Goal: Task Accomplishment & Management: Manage account settings

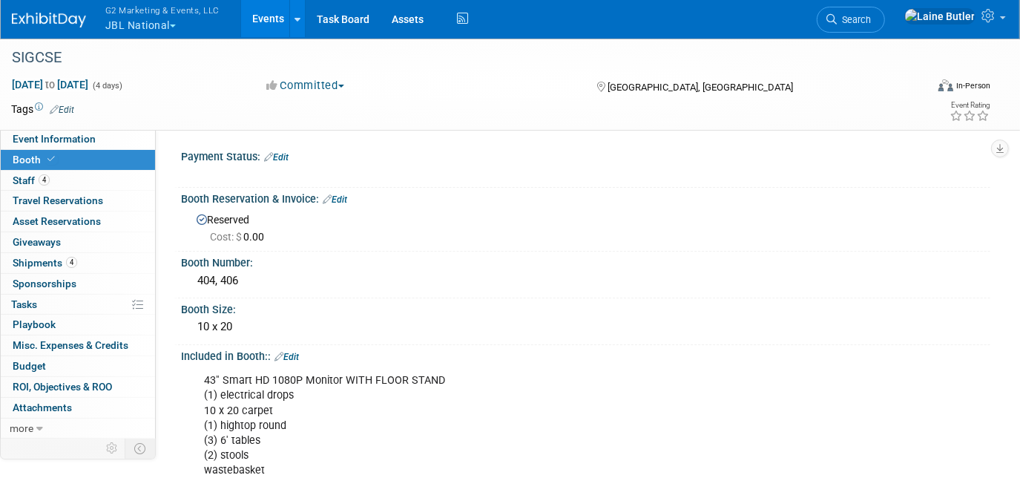
click at [61, 20] on img at bounding box center [49, 20] width 74 height 15
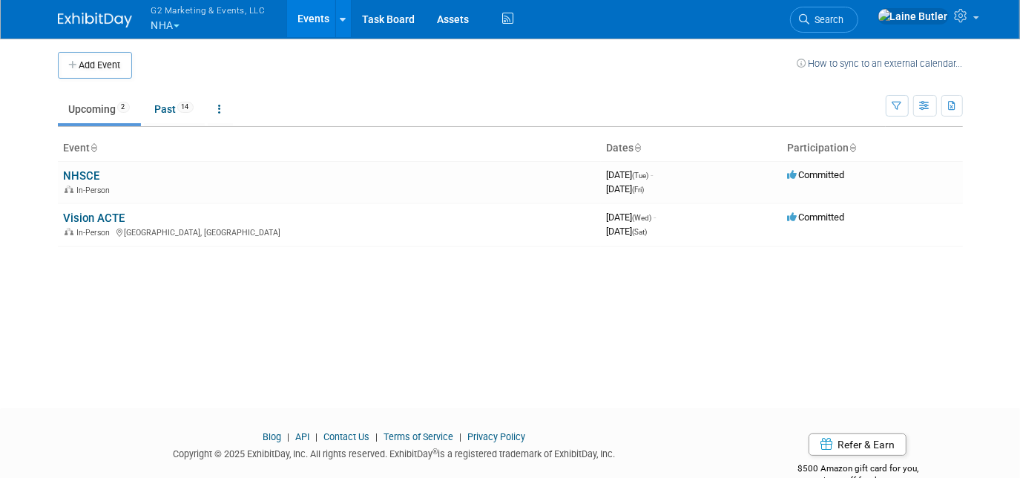
click at [170, 31] on button "G2 Marketing & Events, LLC NHA" at bounding box center [217, 19] width 134 height 39
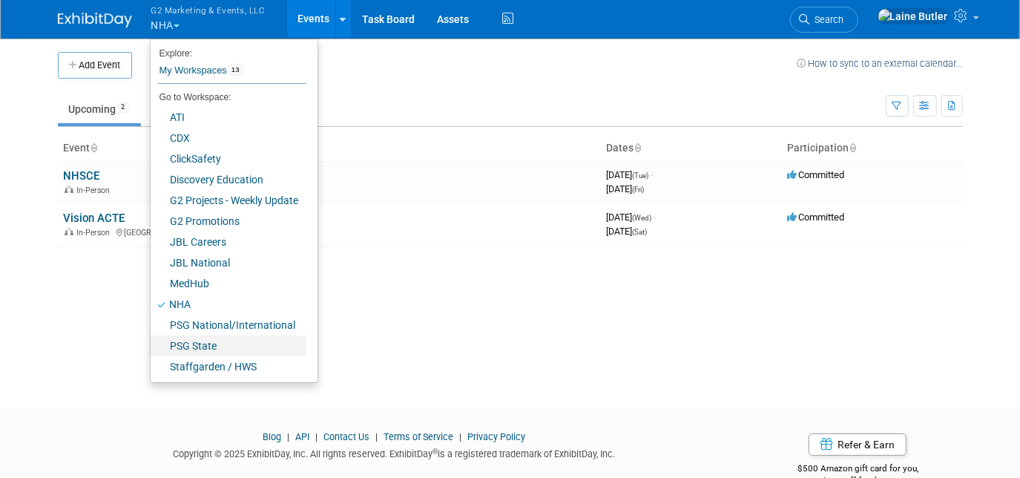
click at [200, 347] on link "PSG State" at bounding box center [229, 345] width 156 height 21
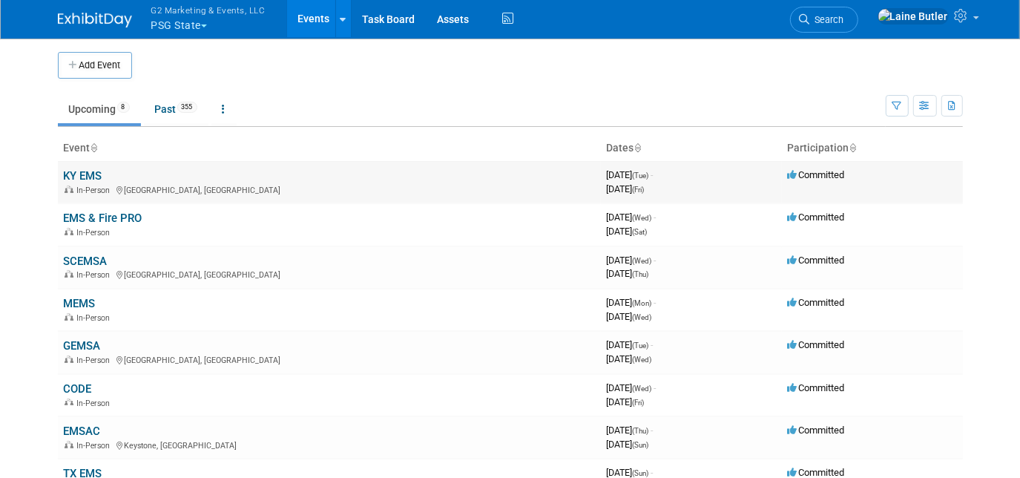
click at [99, 172] on link "KY EMS" at bounding box center [83, 175] width 39 height 13
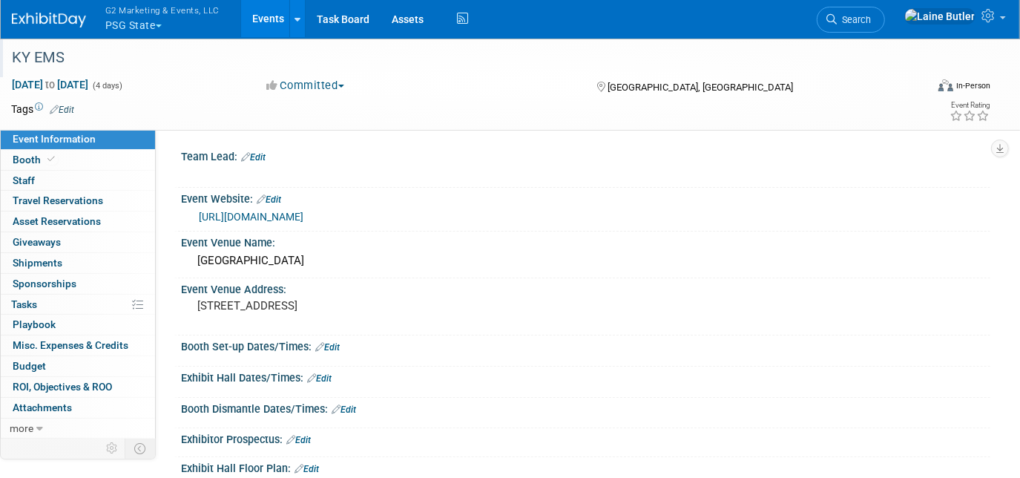
click at [96, 45] on div "KY EMS" at bounding box center [457, 58] width 901 height 27
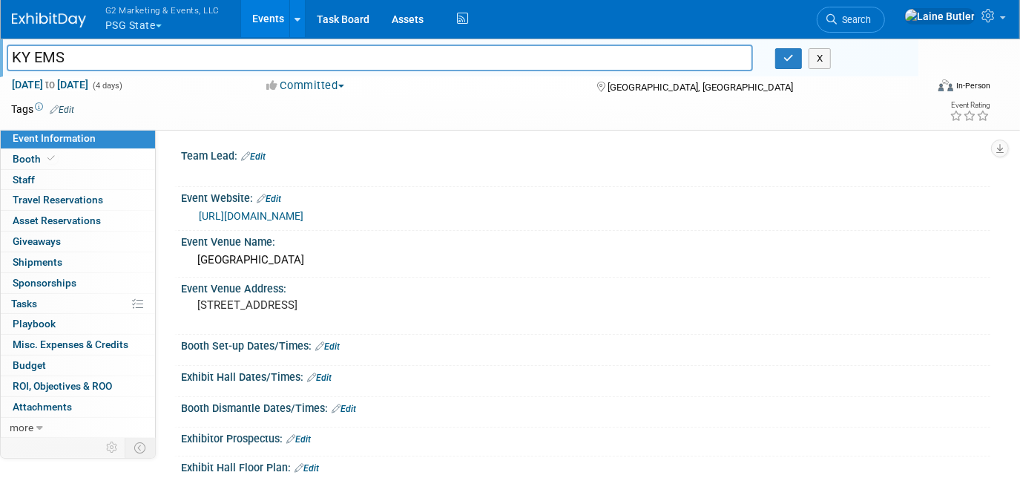
drag, startPoint x: 85, startPoint y: 62, endPoint x: 6, endPoint y: 53, distance: 79.3
click at [7, 53] on input "KY EMS" at bounding box center [380, 58] width 747 height 26
click at [129, 24] on button "G2 Marketing & Events, LLC PSG State" at bounding box center [171, 19] width 134 height 39
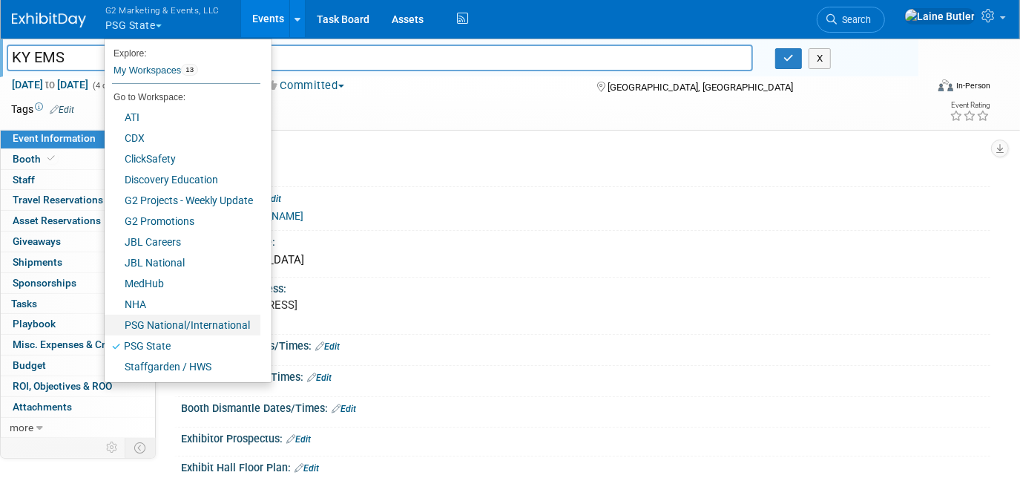
click at [198, 324] on link "PSG National/International" at bounding box center [183, 325] width 156 height 21
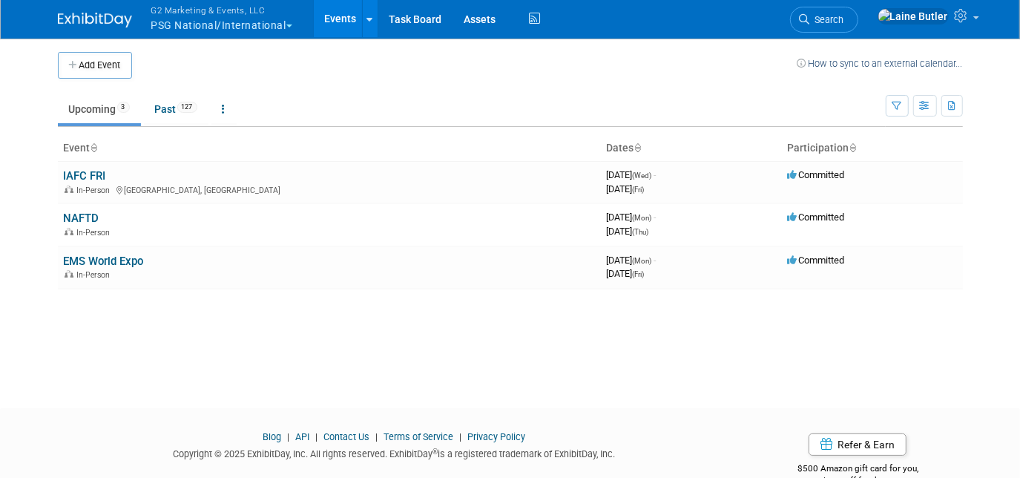
click at [203, 22] on button "G2 Marketing & Events, LLC PSG National/International" at bounding box center [230, 19] width 161 height 39
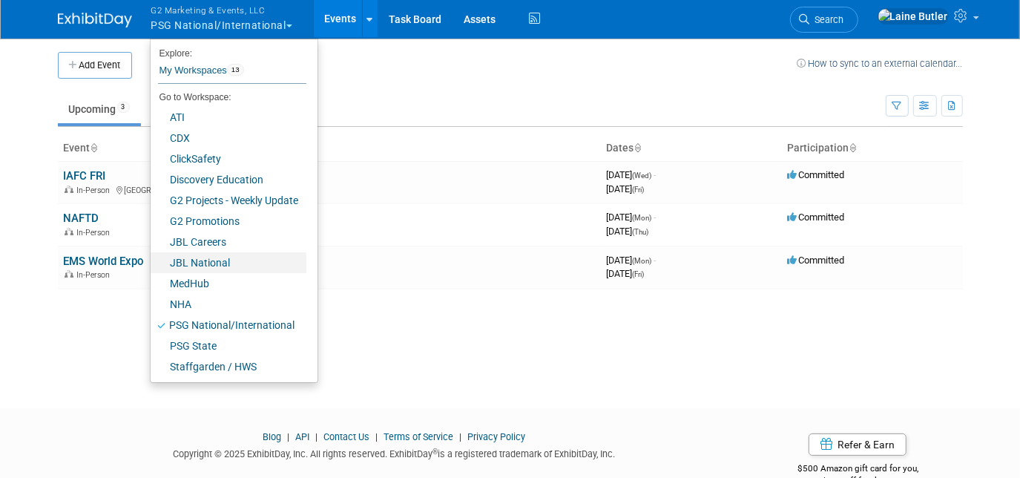
click at [206, 269] on link "JBL National" at bounding box center [229, 262] width 156 height 21
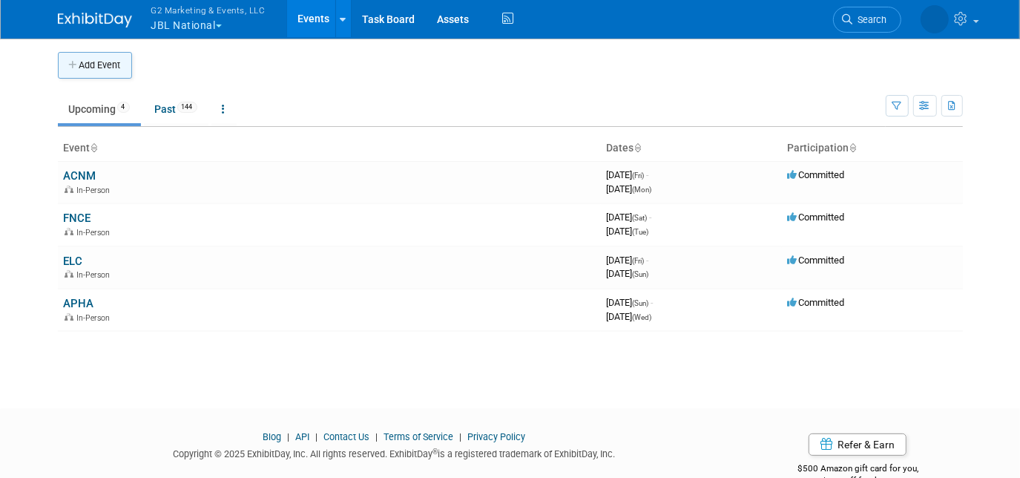
click at [80, 71] on button "Add Event" at bounding box center [95, 65] width 74 height 27
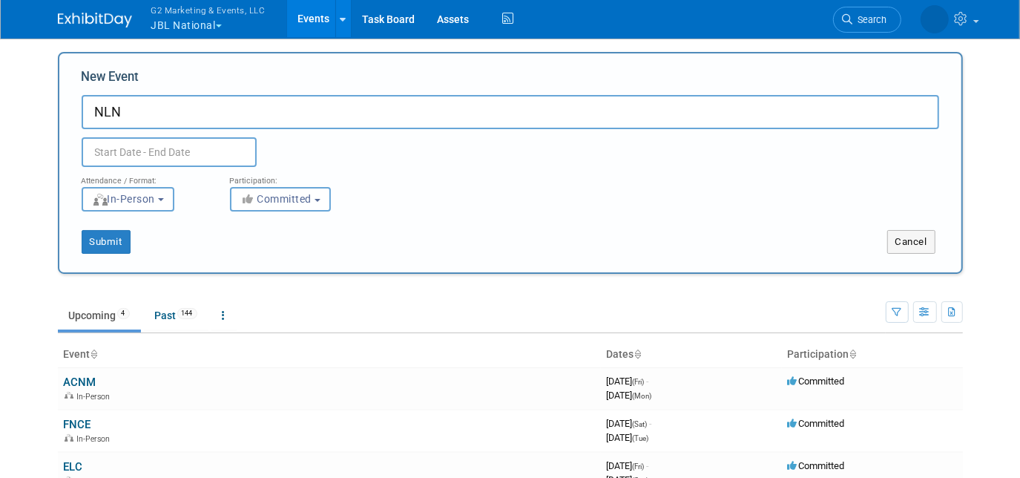
type input "NLN"
click at [183, 144] on input "text" at bounding box center [169, 152] width 175 height 30
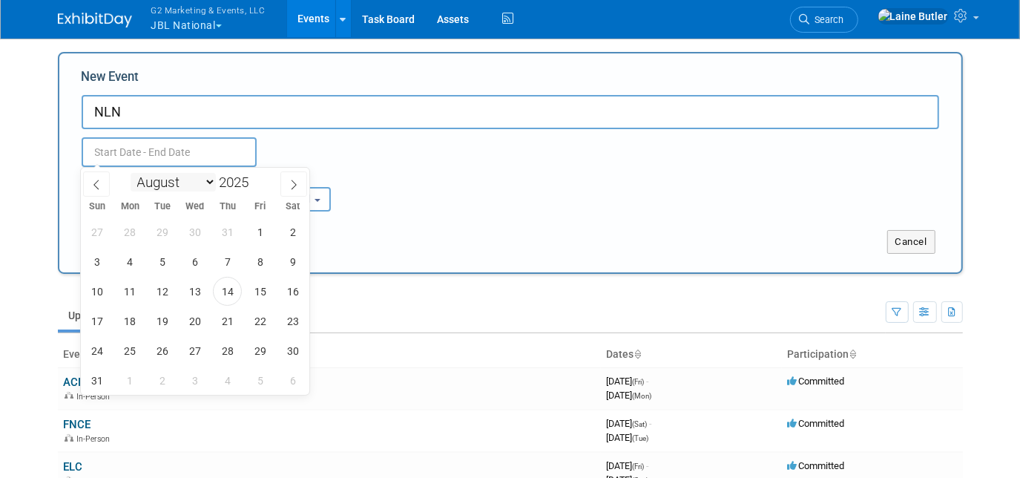
click at [198, 186] on select "January February March April May June July August September October November De…" at bounding box center [173, 182] width 85 height 19
select select "8"
click at [131, 173] on select "January February March April May June July August September October November De…" at bounding box center [173, 182] width 85 height 19
click at [201, 289] on span "17" at bounding box center [194, 291] width 29 height 29
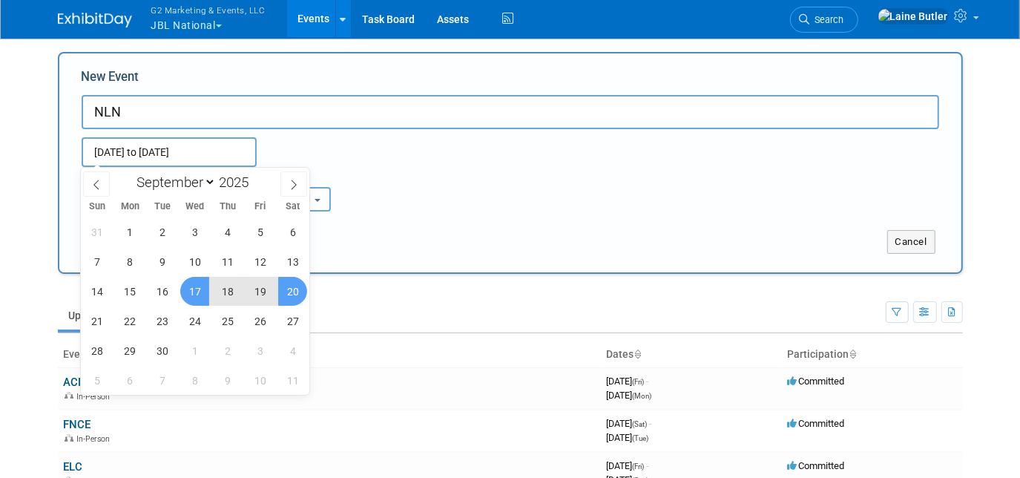
click at [282, 291] on span "20" at bounding box center [292, 291] width 29 height 29
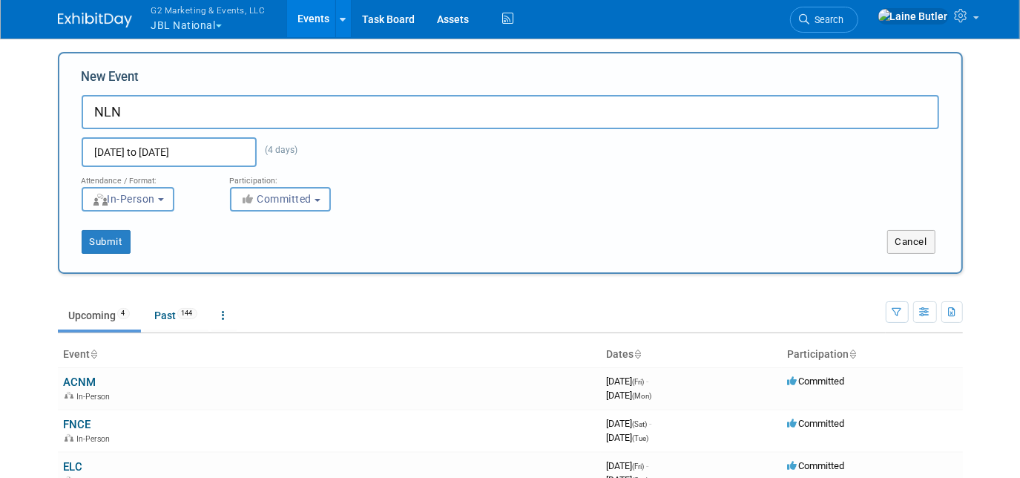
click at [198, 150] on input "Sep 17, 2025 to Sep 20, 2025" at bounding box center [169, 152] width 175 height 30
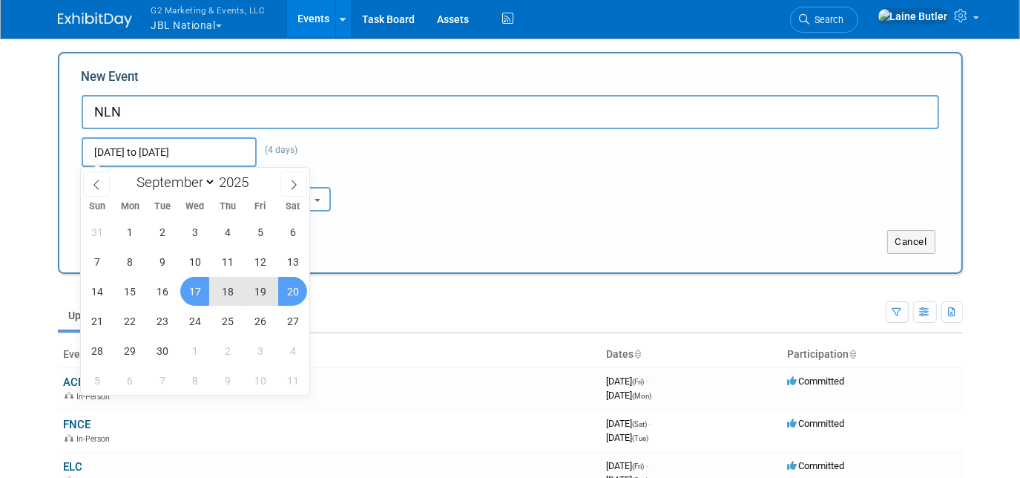
click at [263, 298] on span "19" at bounding box center [260, 291] width 29 height 29
click at [196, 281] on span "17" at bounding box center [194, 291] width 29 height 29
type input "Sep 17, 2025 to Sep 19, 2025"
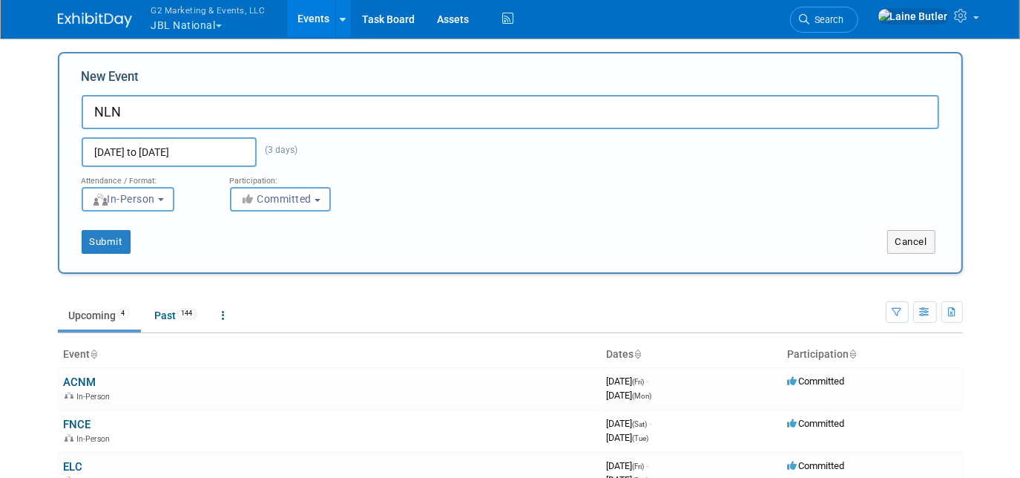
click at [100, 223] on div "Submit Cancel" at bounding box center [511, 233] width 880 height 42
click at [102, 249] on button "Submit" at bounding box center [106, 242] width 49 height 24
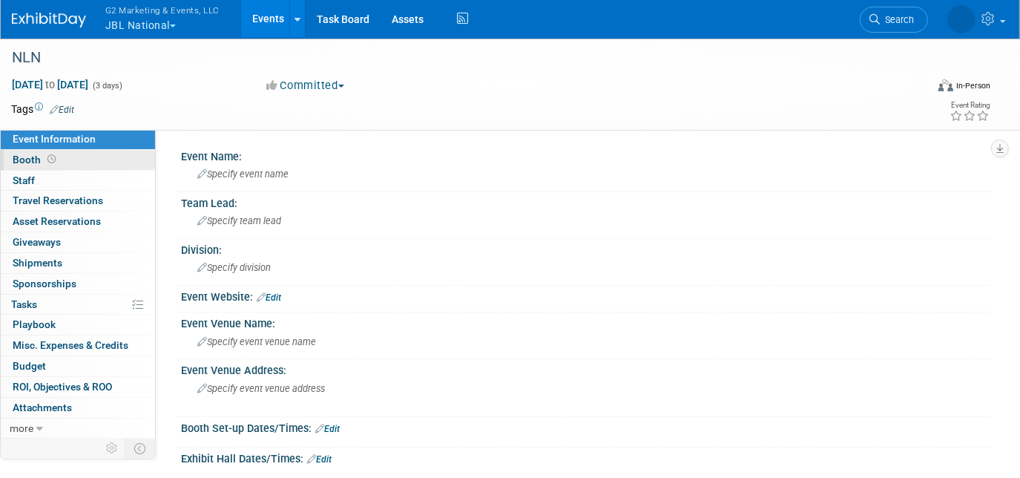
click at [73, 162] on link "Booth" at bounding box center [78, 160] width 154 height 20
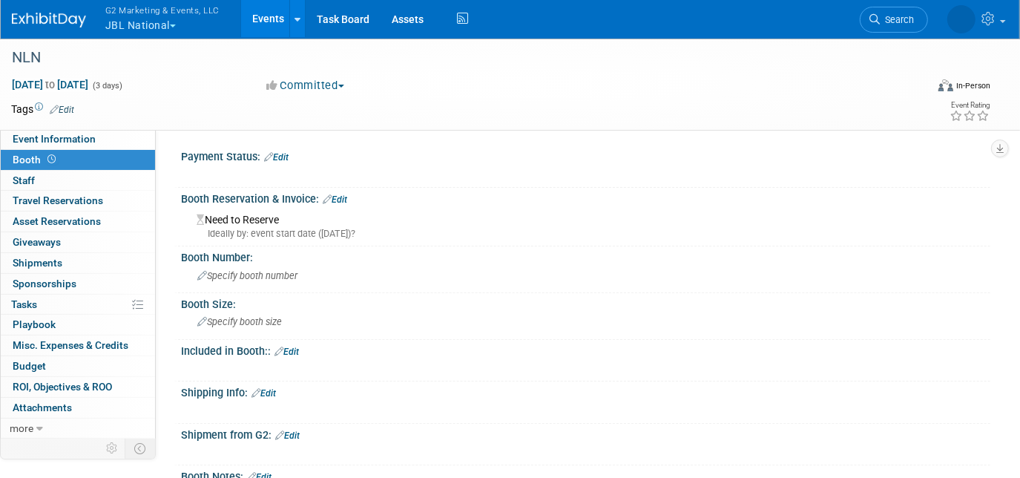
click at [338, 194] on link "Edit" at bounding box center [335, 199] width 24 height 10
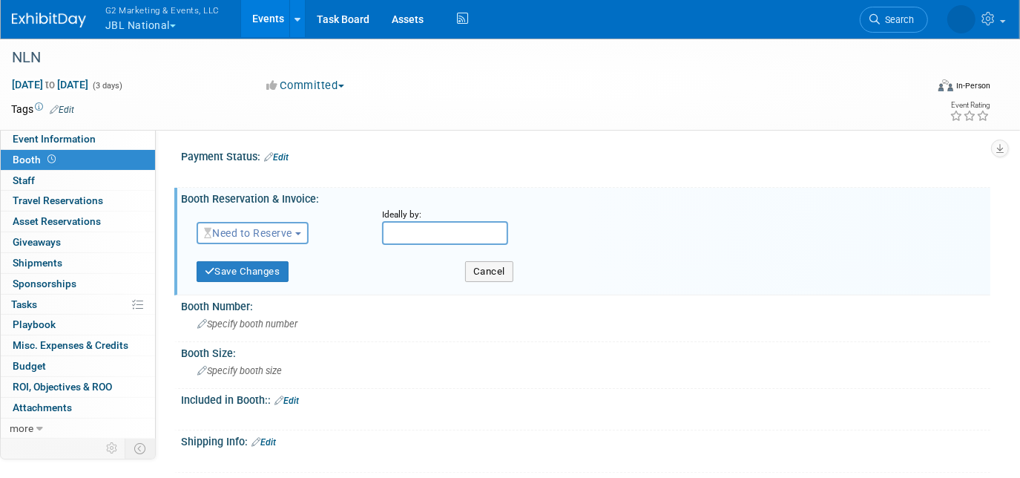
click at [292, 229] on span "Need to Reserve" at bounding box center [248, 233] width 88 height 12
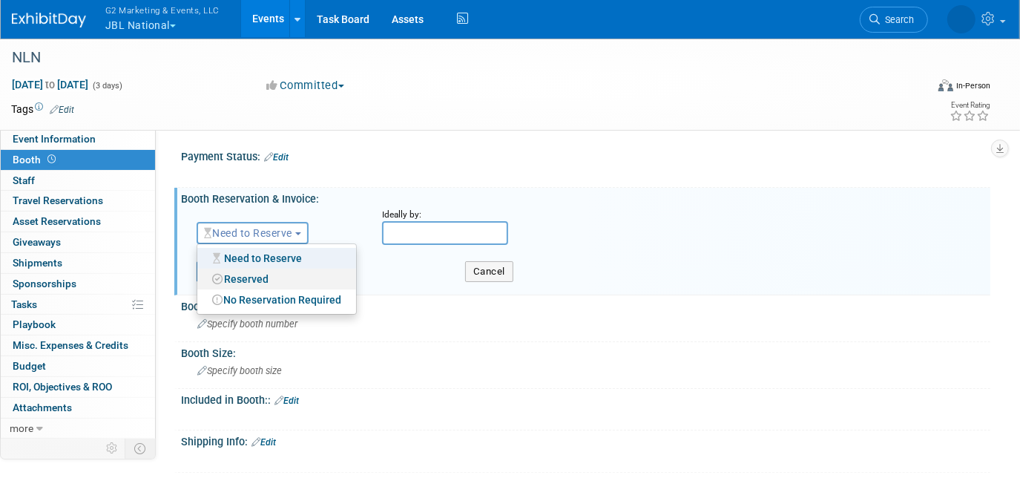
click at [272, 277] on link "Reserved" at bounding box center [276, 279] width 159 height 21
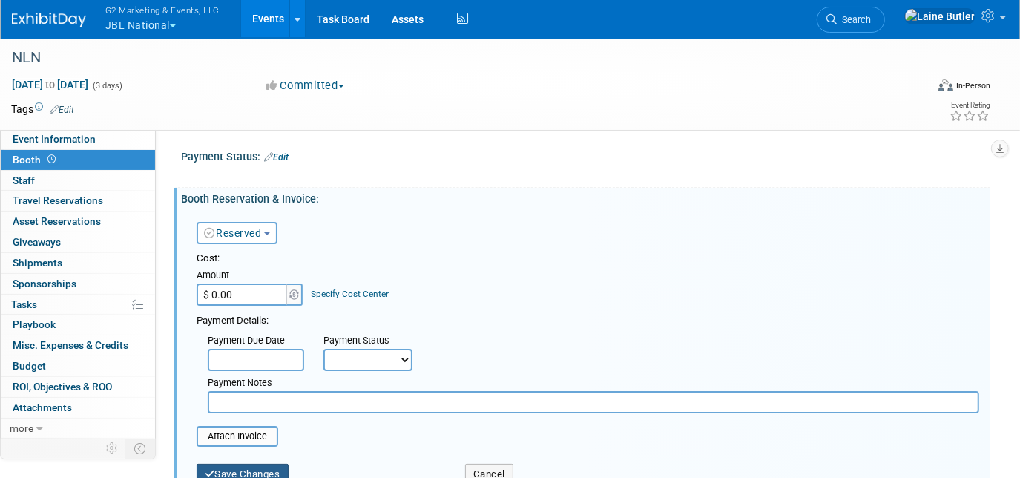
click at [220, 476] on button "Save Changes" at bounding box center [243, 474] width 92 height 21
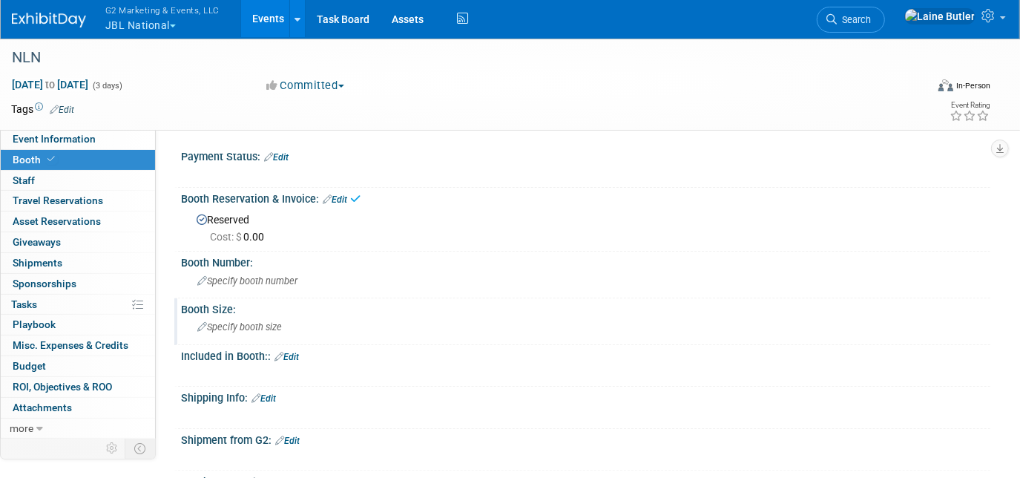
click at [238, 321] on span "Specify booth size" at bounding box center [239, 326] width 85 height 11
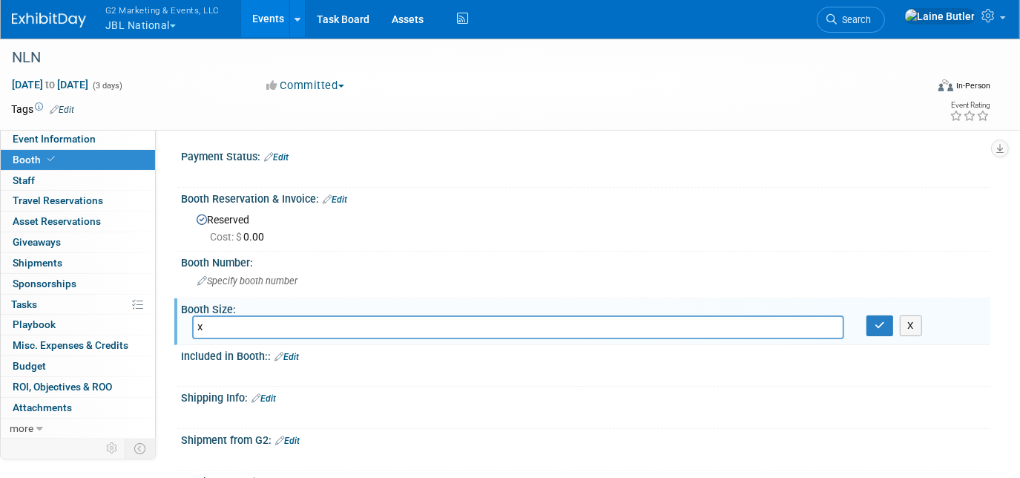
type input "x"
type input "10x10"
click at [223, 286] on div "Specify booth number" at bounding box center [585, 280] width 787 height 23
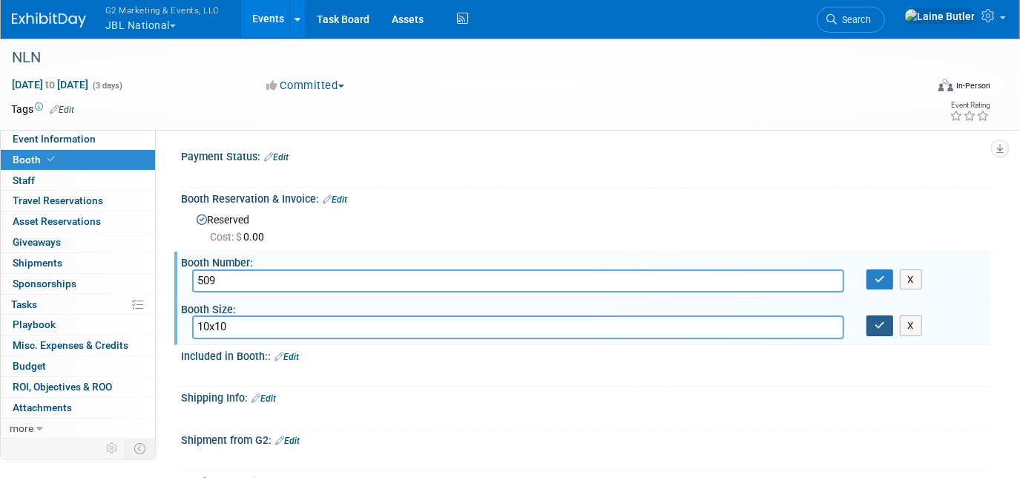
type input "509"
click at [879, 327] on icon "button" at bounding box center [880, 326] width 10 height 10
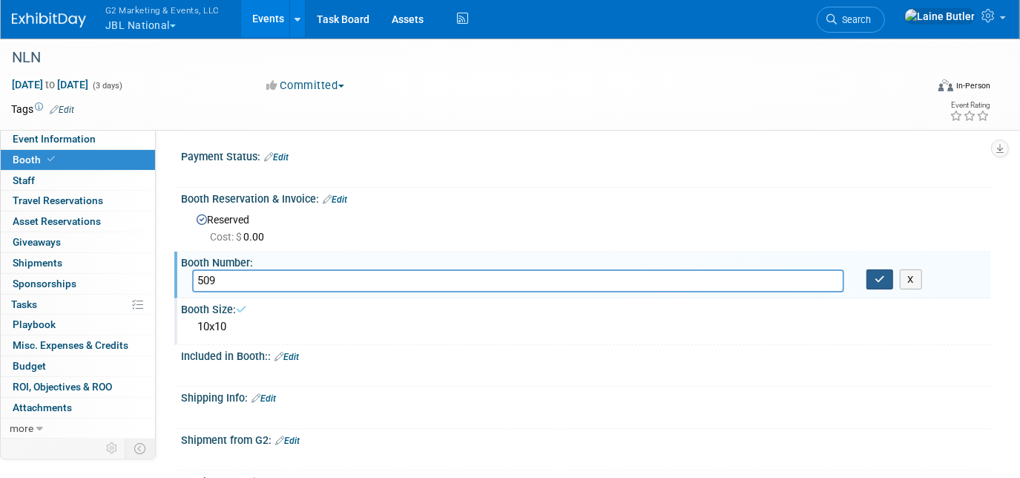
click at [882, 285] on button "button" at bounding box center [880, 279] width 27 height 21
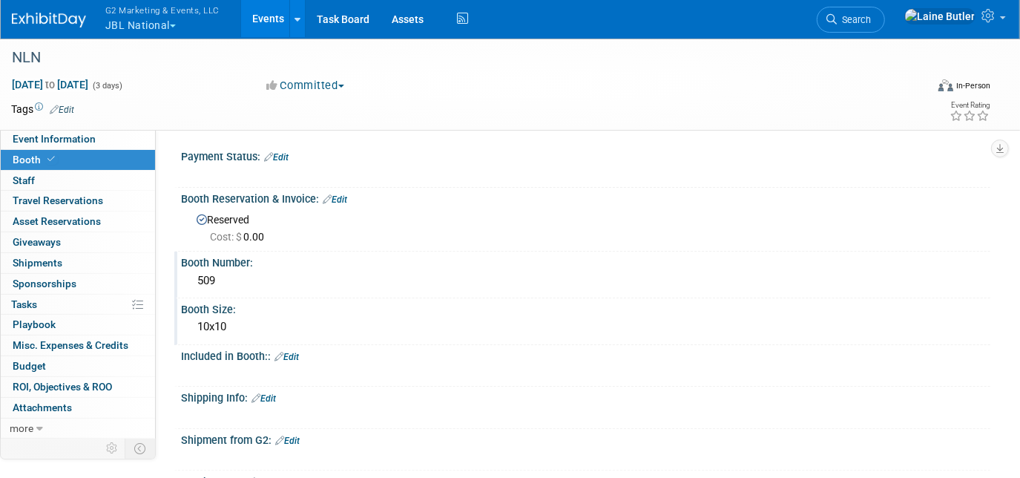
click at [271, 399] on link "Edit" at bounding box center [264, 398] width 24 height 10
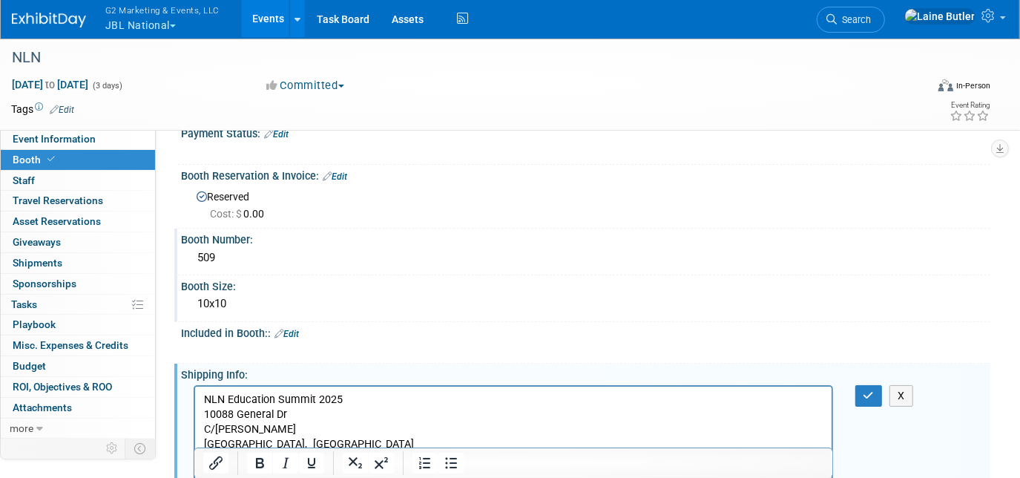
scroll to position [84, 0]
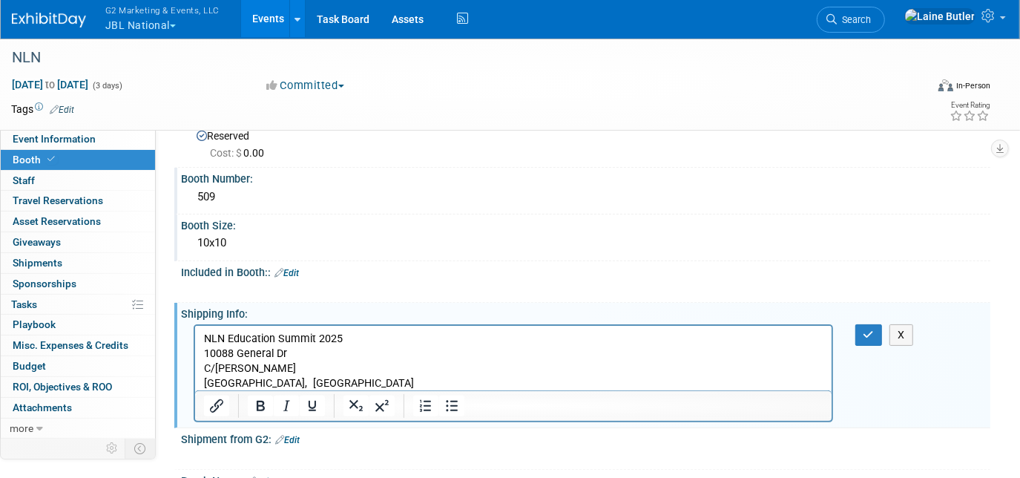
click at [278, 363] on p "C/O Freeman" at bounding box center [513, 368] width 620 height 15
click at [360, 334] on p "NLN Education Summit 2025" at bounding box center [513, 338] width 620 height 15
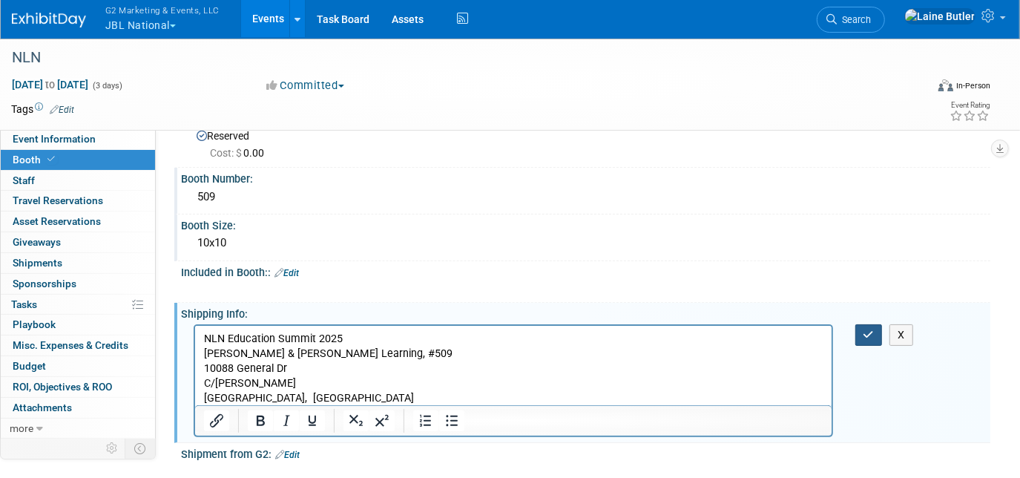
click at [871, 324] on button "button" at bounding box center [869, 335] width 27 height 22
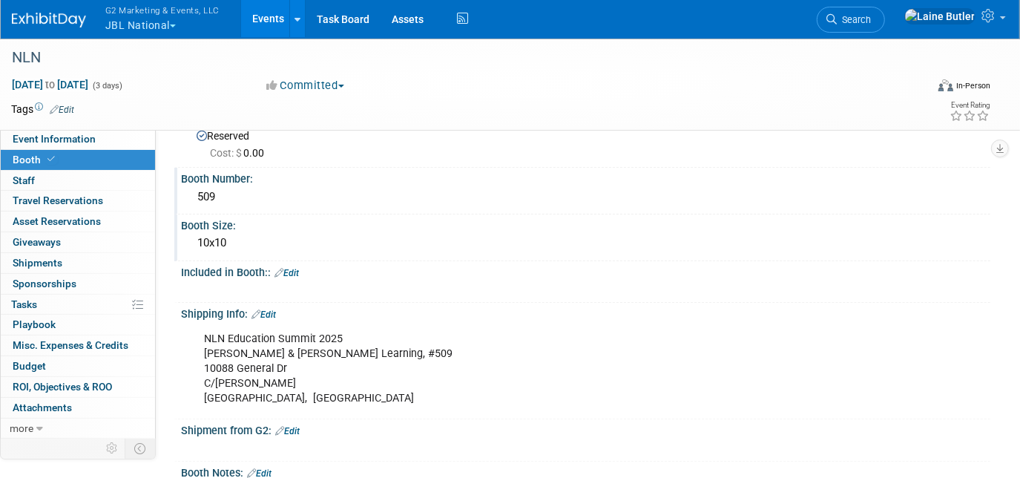
drag, startPoint x: 292, startPoint y: 393, endPoint x: 190, endPoint y: 338, distance: 116.2
click at [190, 338] on div "NLN Education Summit 2025 Jones & Bartlett Learning, #509 10088 General Dr C/O …" at bounding box center [586, 368] width 810 height 94
copy div "NLN Education Summit 2025 Jones & Bartlett Learning, #509 10088 General Dr C/O …"
click at [165, 17] on button "G2 Marketing & Events, LLC JBL National" at bounding box center [171, 19] width 134 height 39
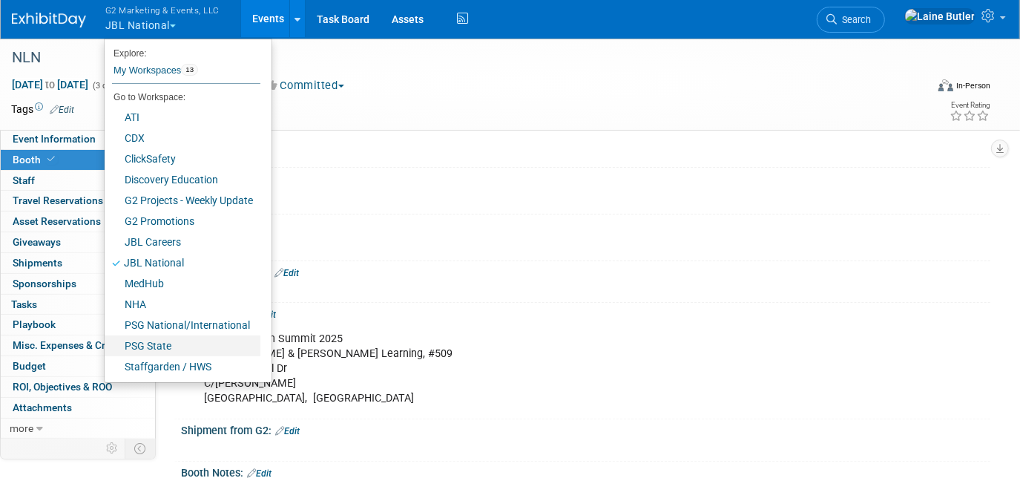
click at [162, 344] on link "PSG State" at bounding box center [183, 345] width 156 height 21
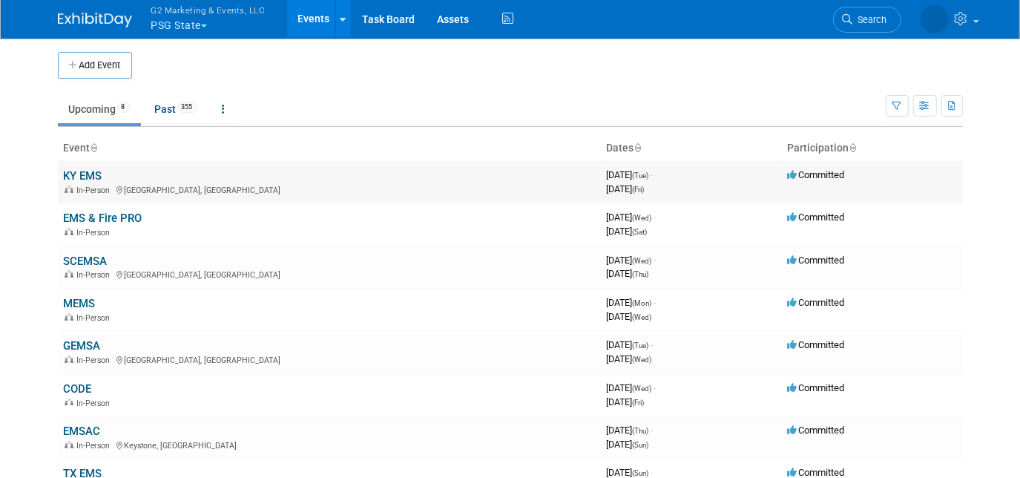
click at [82, 174] on link "KY EMS" at bounding box center [83, 175] width 39 height 13
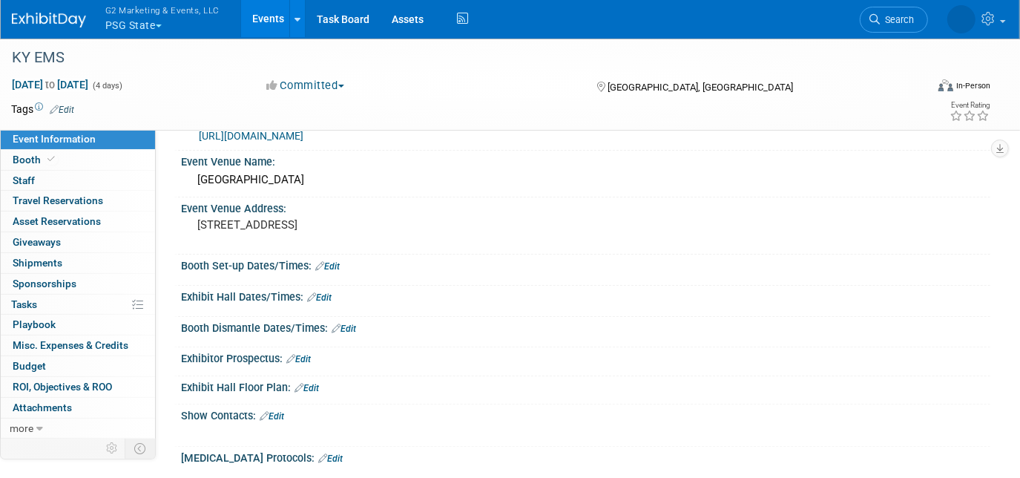
scroll to position [82, 0]
click at [79, 51] on div "KY EMS" at bounding box center [457, 58] width 901 height 27
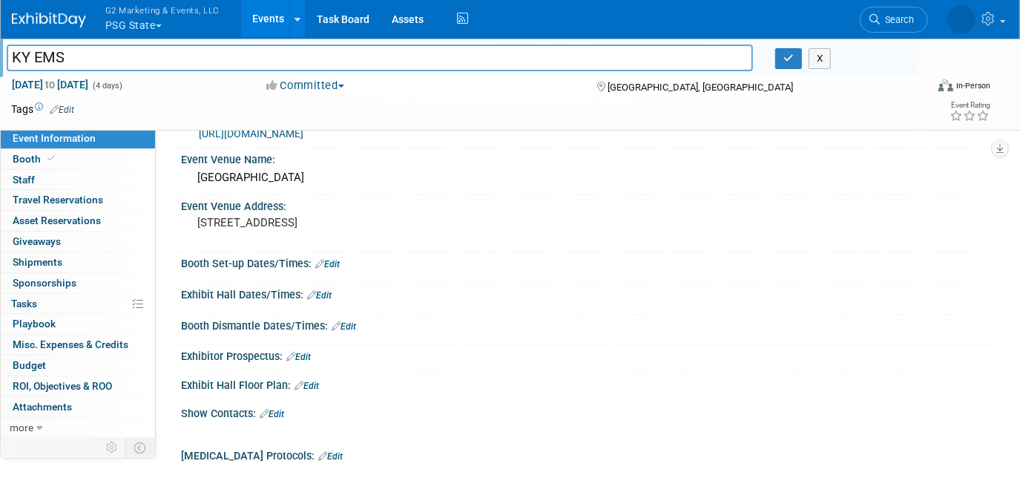
drag, startPoint x: 79, startPoint y: 51, endPoint x: -3, endPoint y: 57, distance: 81.9
click at [0, 57] on html "G2 Marketing & Events, LLC PSG State Explore: My Workspaces 13 Go to Workspace:…" at bounding box center [510, 157] width 1020 height 478
click at [871, 18] on span "Search" at bounding box center [854, 19] width 34 height 11
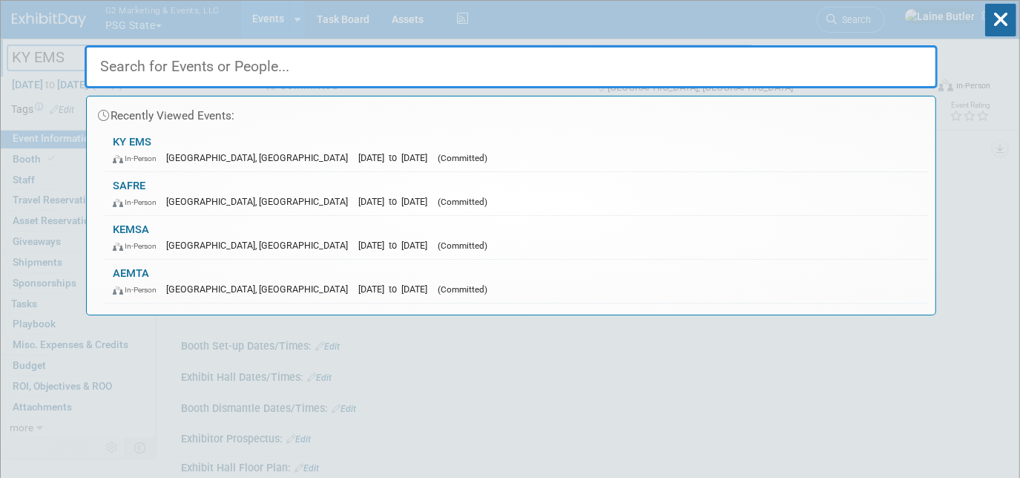
paste input "KY EMS"
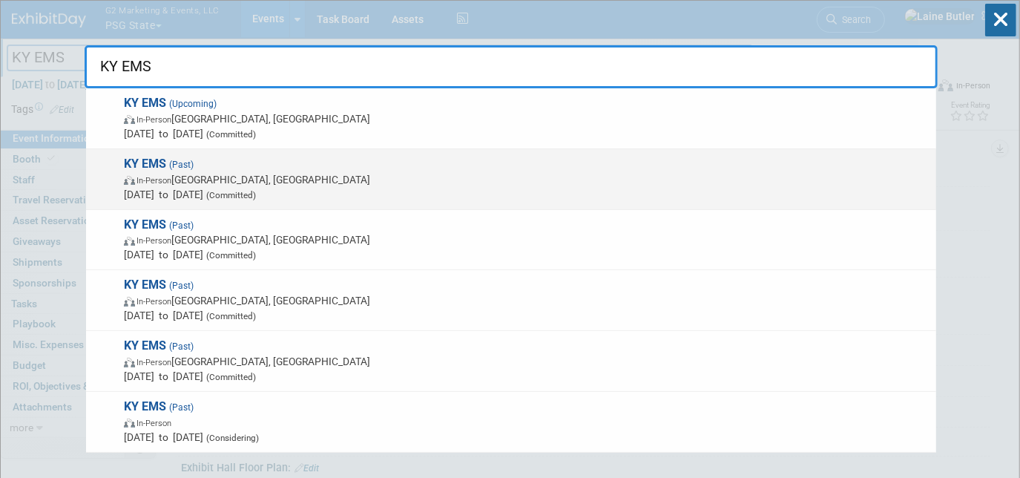
type input "KY EMS"
click at [534, 170] on span "KY EMS (Past) In-Person Owensboro, KY Sep 24, 2024 to Sep 26, 2024 (Committed)" at bounding box center [524, 179] width 810 height 45
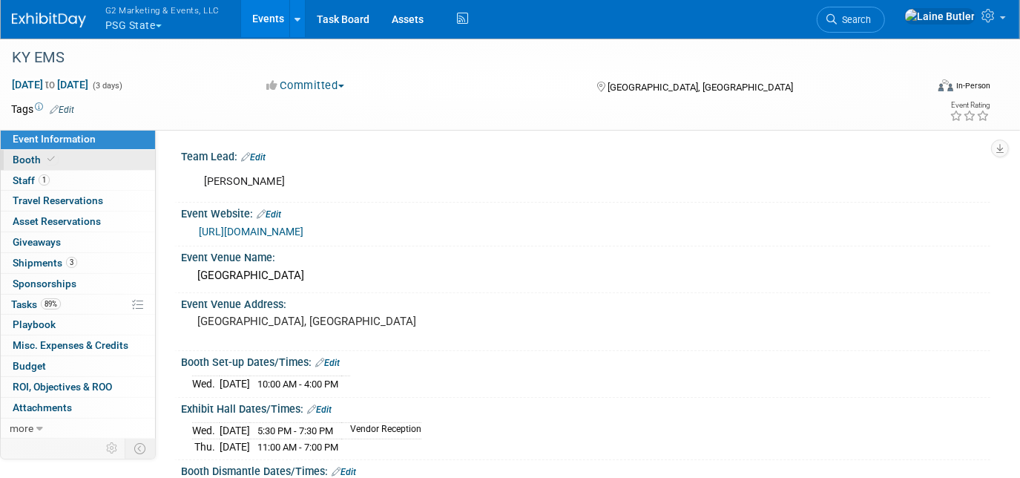
click at [57, 160] on link "Booth" at bounding box center [78, 160] width 154 height 20
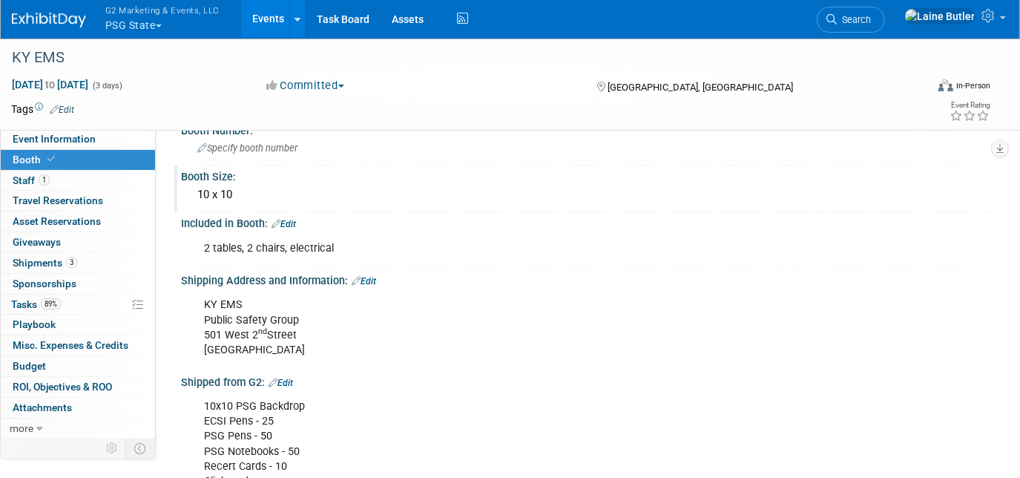
scroll to position [96, 0]
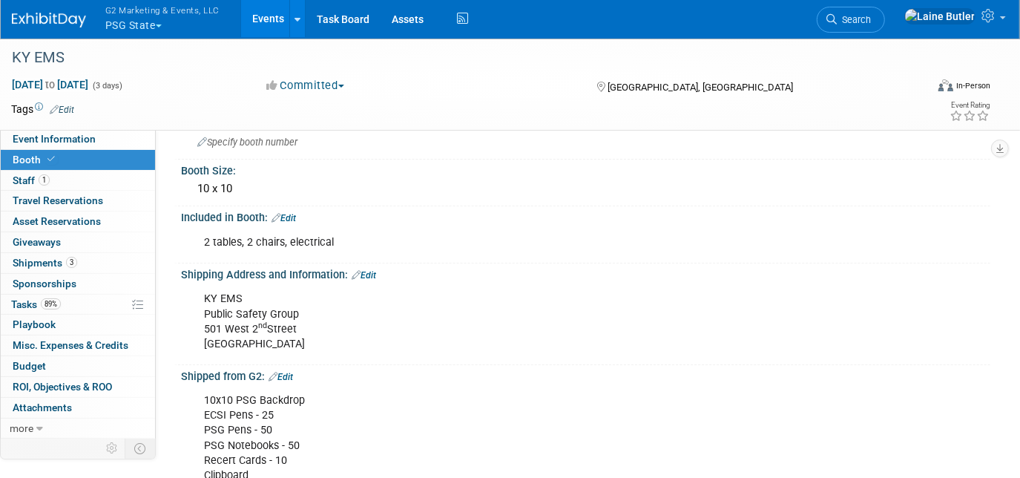
drag, startPoint x: 315, startPoint y: 339, endPoint x: 201, endPoint y: 297, distance: 121.2
click at [201, 297] on div "KY EMS Public Safety Group 501 West 2 nd Street Owensboro, KY 42301" at bounding box center [514, 321] width 640 height 74
copy div "KY EMS Public Safety Group 501 West 2 nd Street Owensboro, KY 42301"
click at [45, 24] on img at bounding box center [49, 20] width 74 height 15
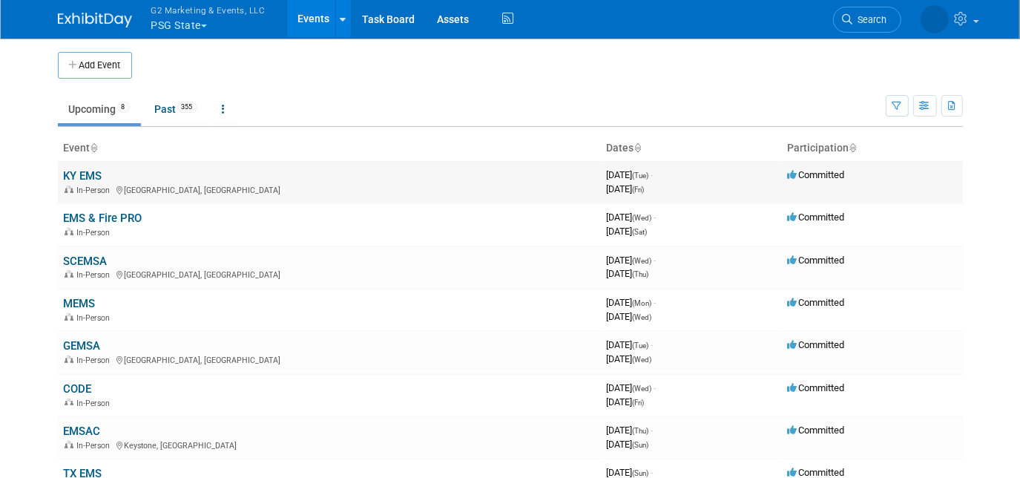
click at [74, 174] on link "KY EMS" at bounding box center [83, 175] width 39 height 13
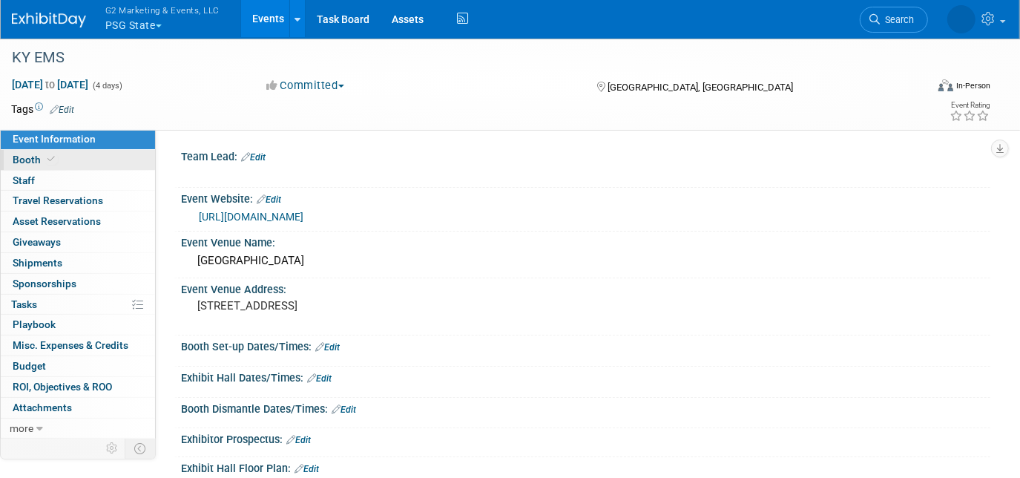
click at [45, 158] on span at bounding box center [51, 159] width 13 height 11
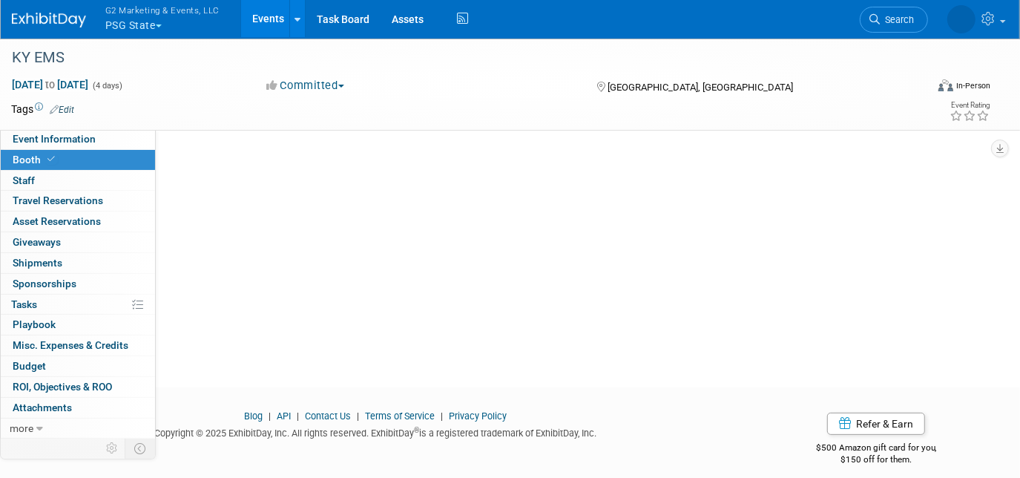
scroll to position [105, 0]
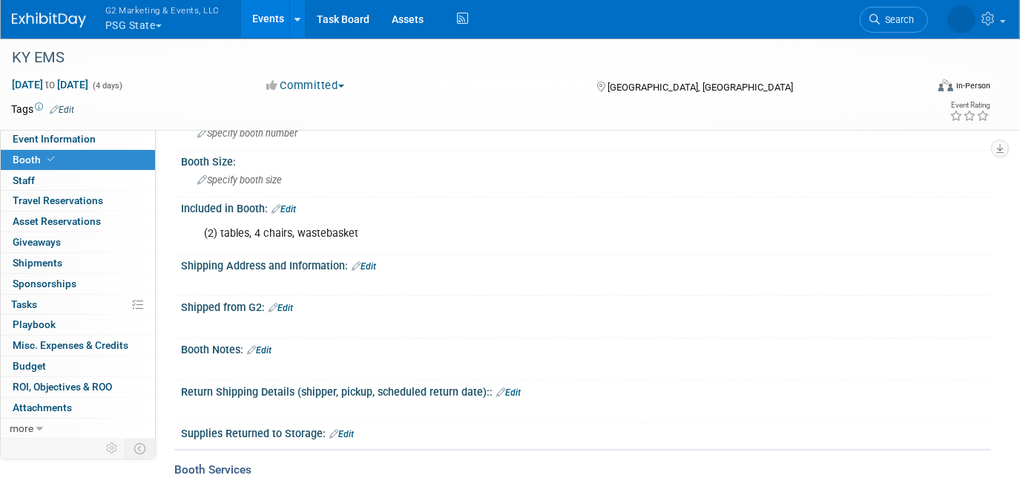
click at [369, 272] on div "X" at bounding box center [584, 275] width 791 height 7
click at [372, 263] on link "Edit" at bounding box center [364, 266] width 24 height 10
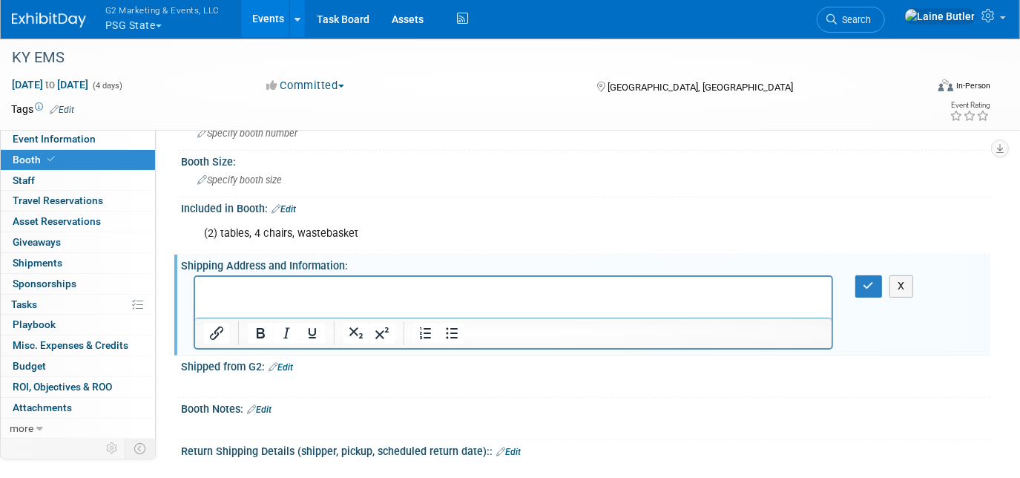
scroll to position [0, 0]
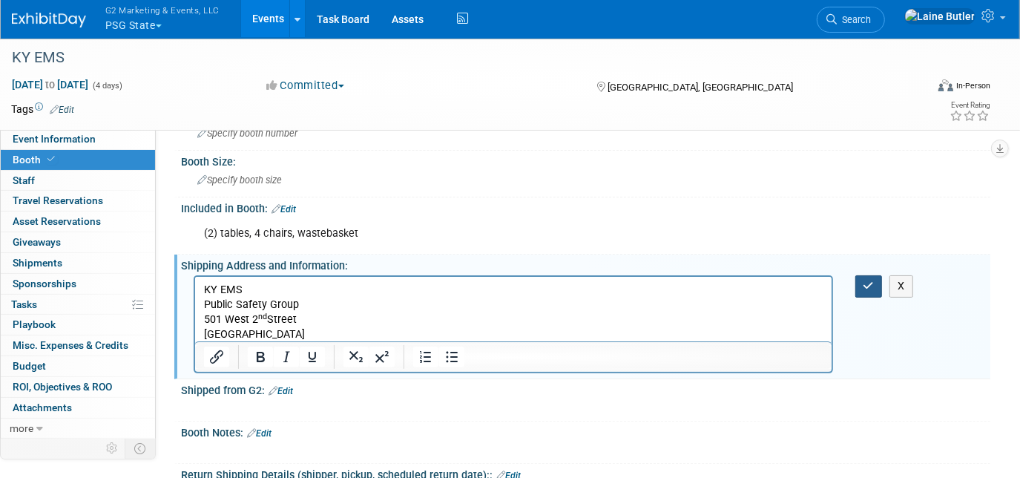
click at [858, 280] on button "button" at bounding box center [869, 286] width 27 height 22
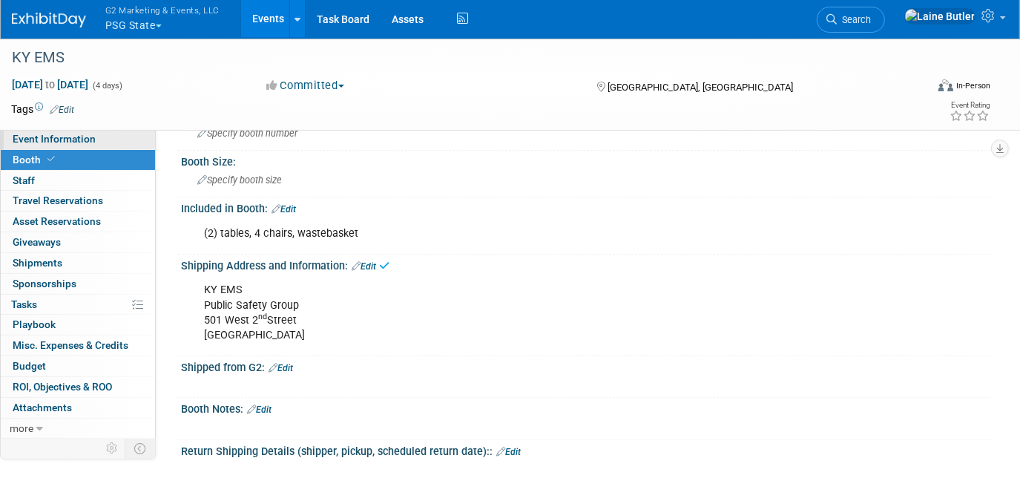
click at [107, 140] on link "Event Information" at bounding box center [78, 139] width 154 height 20
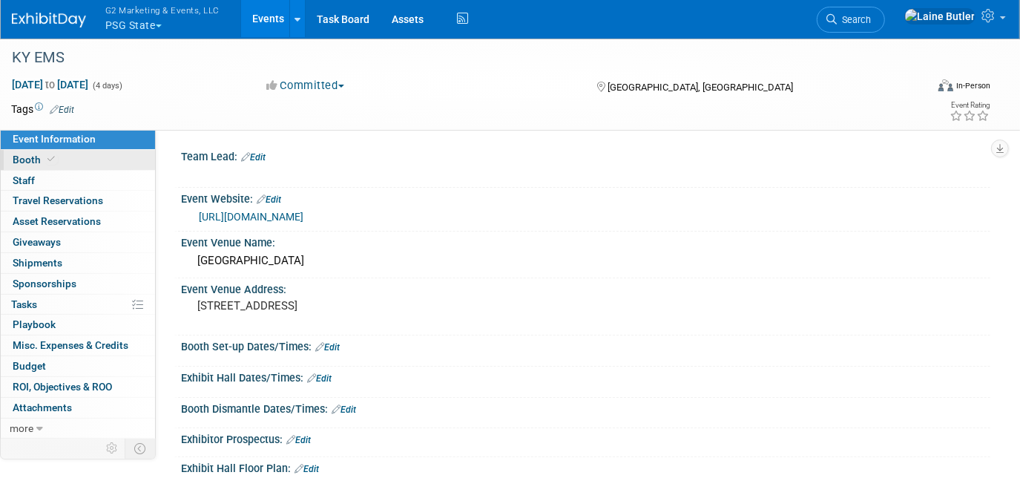
click at [107, 160] on link "Booth" at bounding box center [78, 160] width 154 height 20
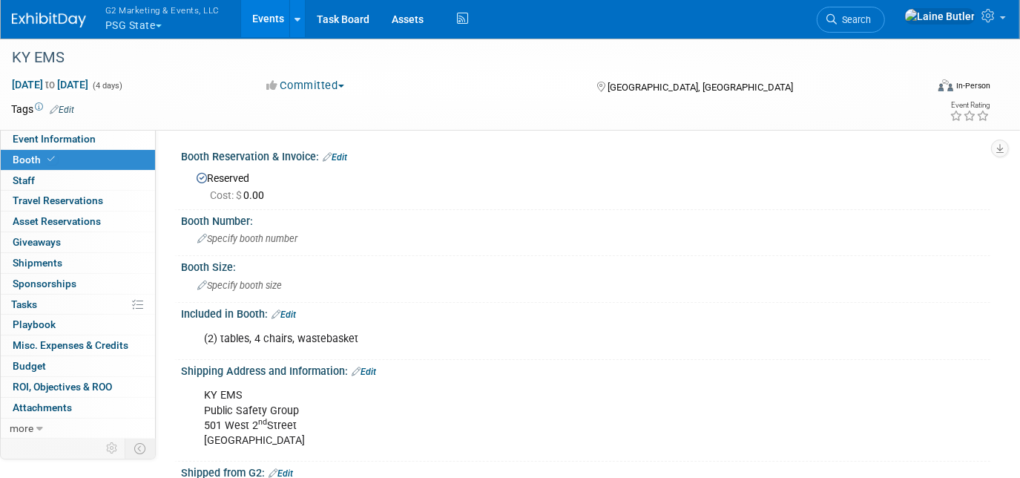
scroll to position [73, 0]
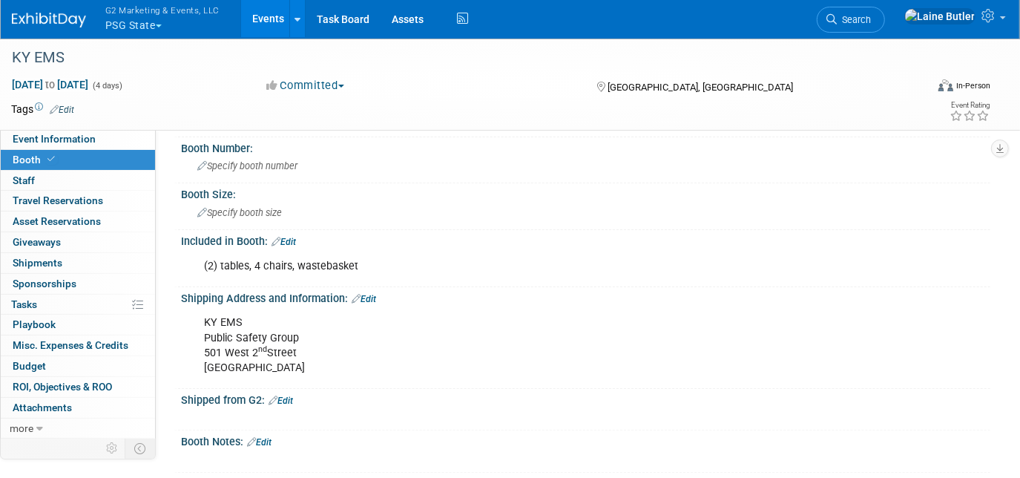
drag, startPoint x: 321, startPoint y: 366, endPoint x: 200, endPoint y: 315, distance: 131.4
click at [200, 315] on div "KY EMS Public Safety Group 501 West 2 nd Street Owensboro, KY 42301" at bounding box center [514, 345] width 640 height 74
copy div "KY EMS Public Safety Group 501 West 2 nd Street Owensboro, KY 42301"
click at [303, 237] on div "Included in Booth: Edit" at bounding box center [586, 239] width 810 height 19
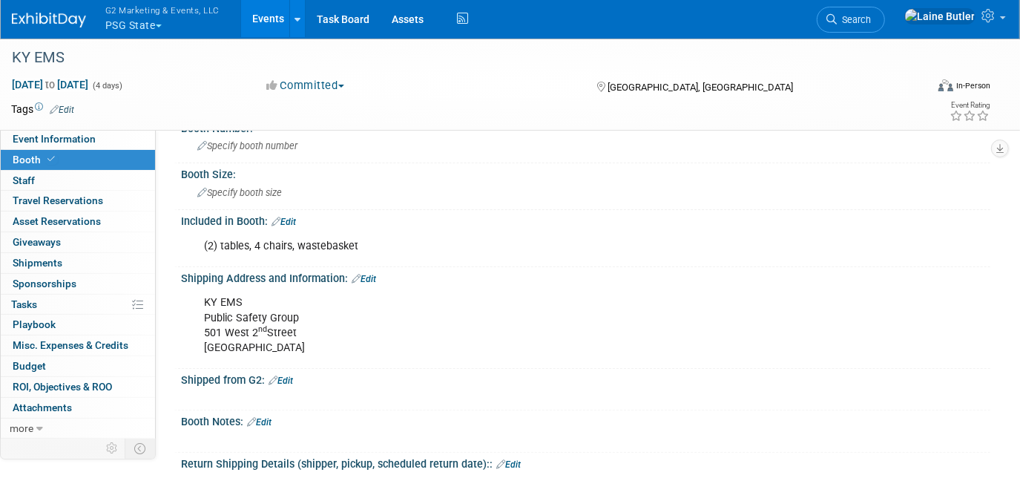
scroll to position [91, 0]
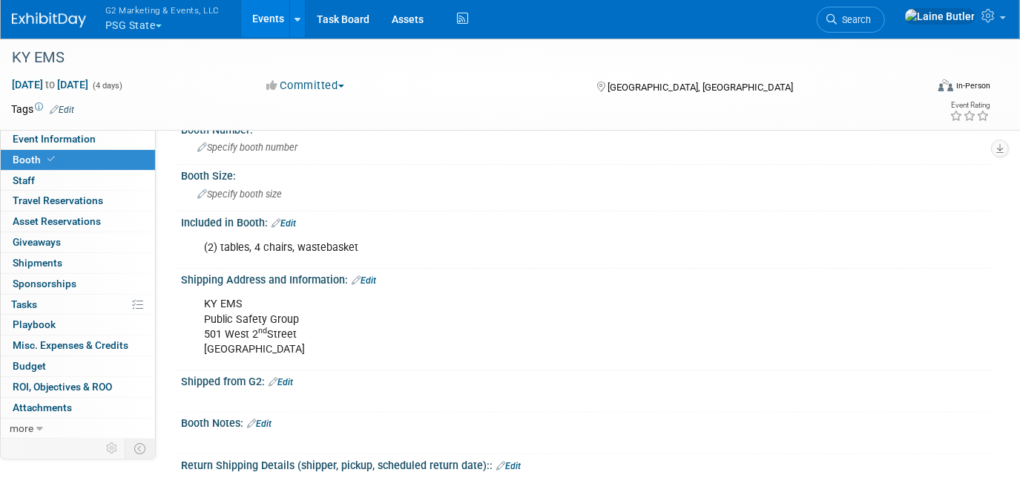
click at [50, 11] on link at bounding box center [58, 13] width 92 height 12
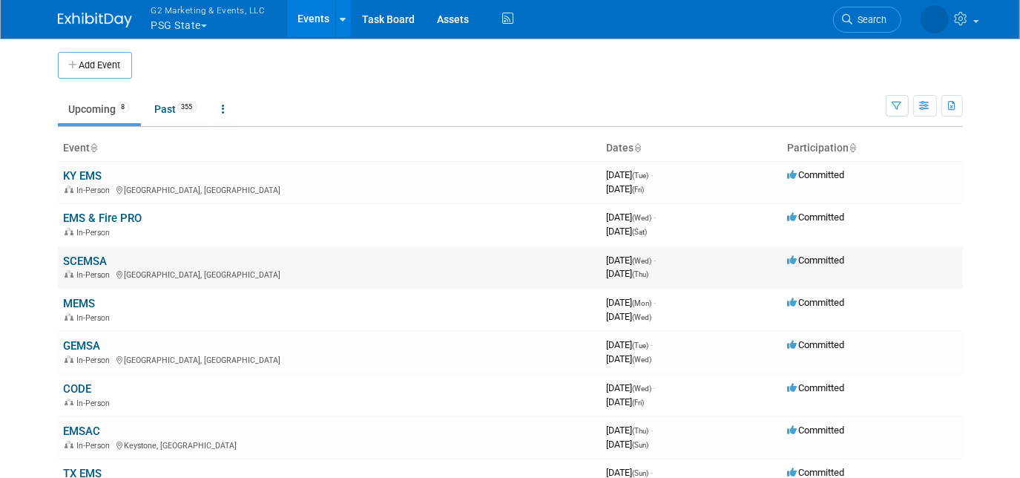
click at [88, 257] on link "SCEMSA" at bounding box center [86, 261] width 44 height 13
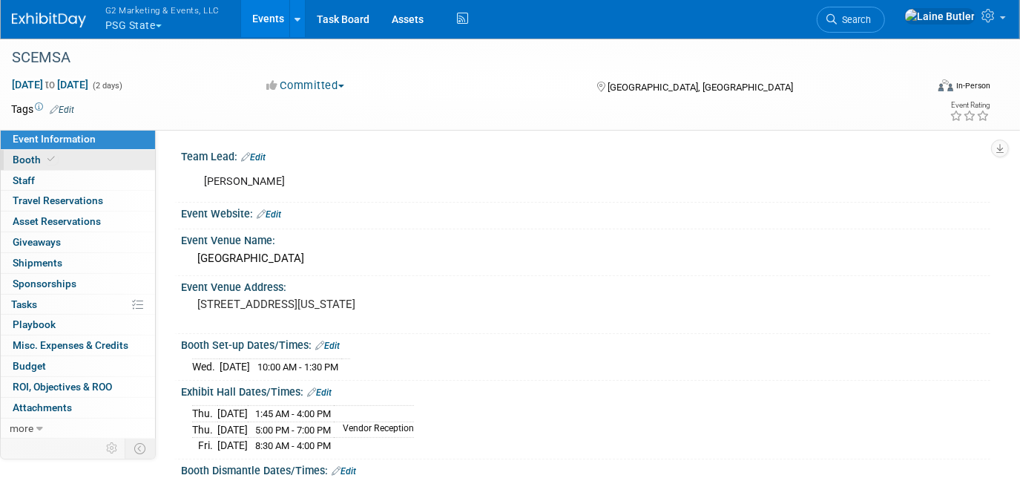
click at [97, 156] on link "Booth" at bounding box center [78, 160] width 154 height 20
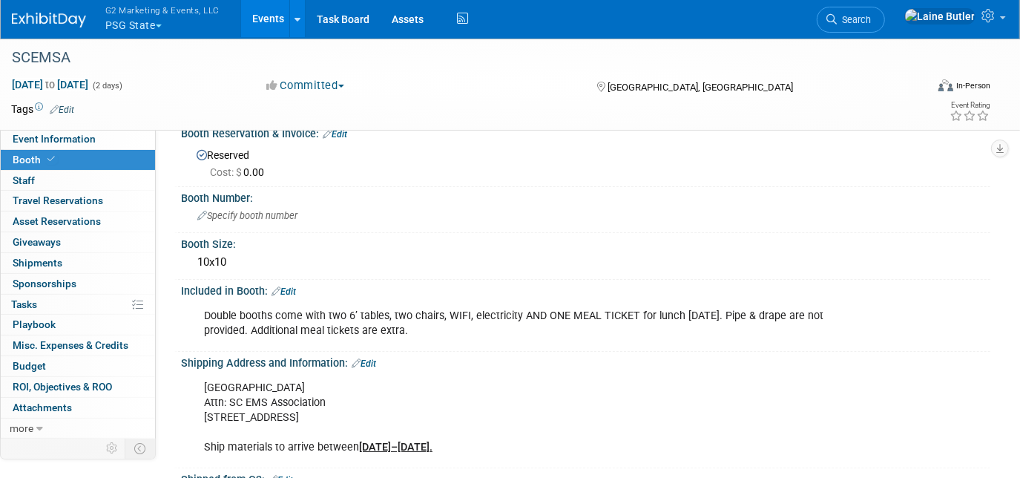
scroll to position [156, 0]
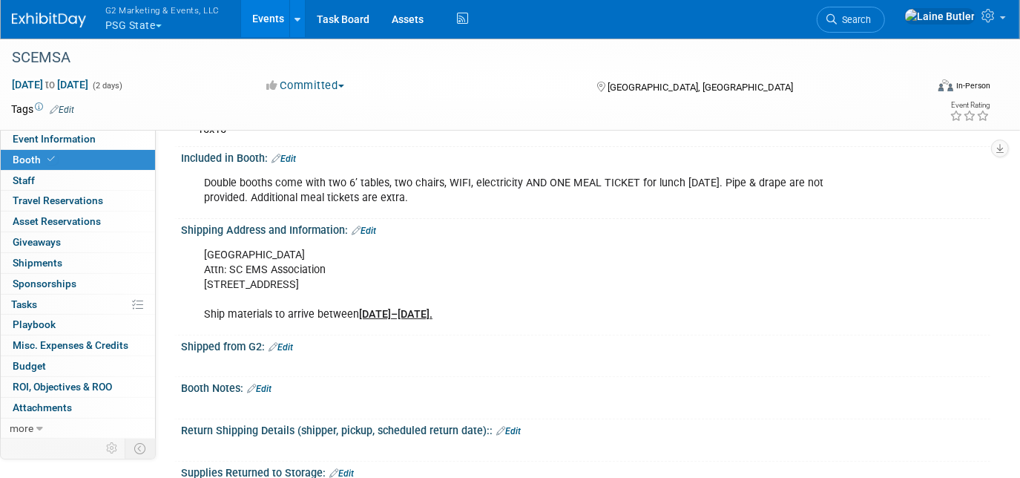
click at [373, 226] on link "Edit" at bounding box center [364, 231] width 24 height 10
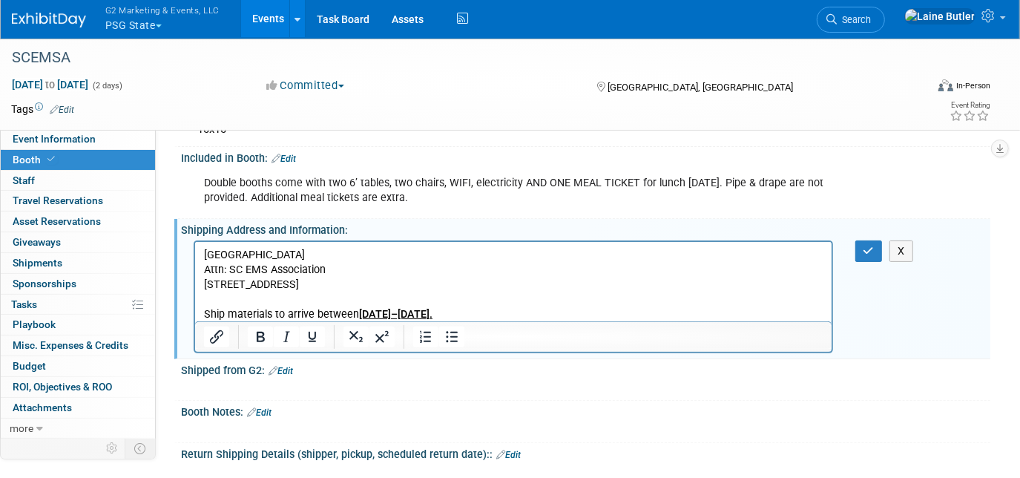
scroll to position [0, 0]
click at [335, 266] on p "[GEOGRAPHIC_DATA] Attn: SC EMS Association [STREET_ADDRESS] Ship materials to a…" at bounding box center [513, 284] width 620 height 74
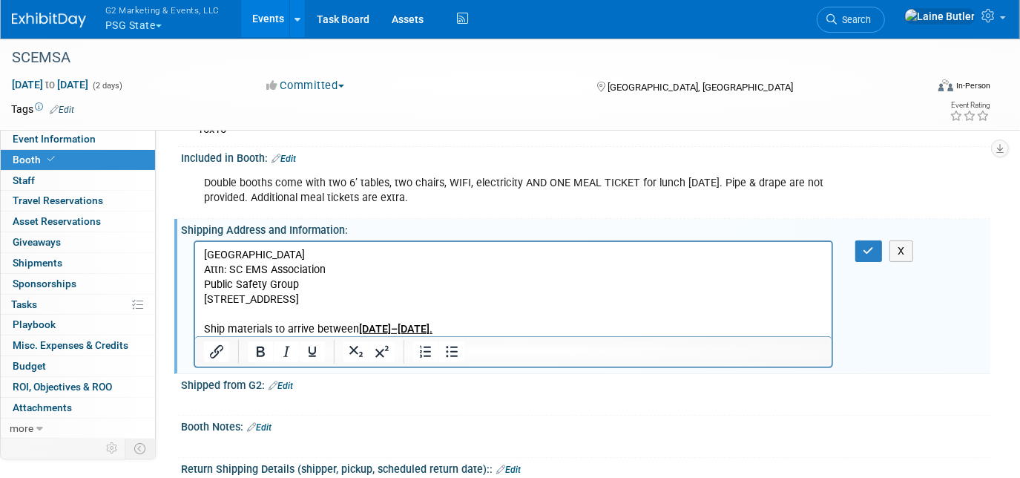
click at [203, 286] on p "Public Safety Group [STREET_ADDRESS] Ship materials to arrive between [DATE]–[D…" at bounding box center [513, 306] width 620 height 59
click at [869, 251] on icon "button" at bounding box center [869, 251] width 11 height 10
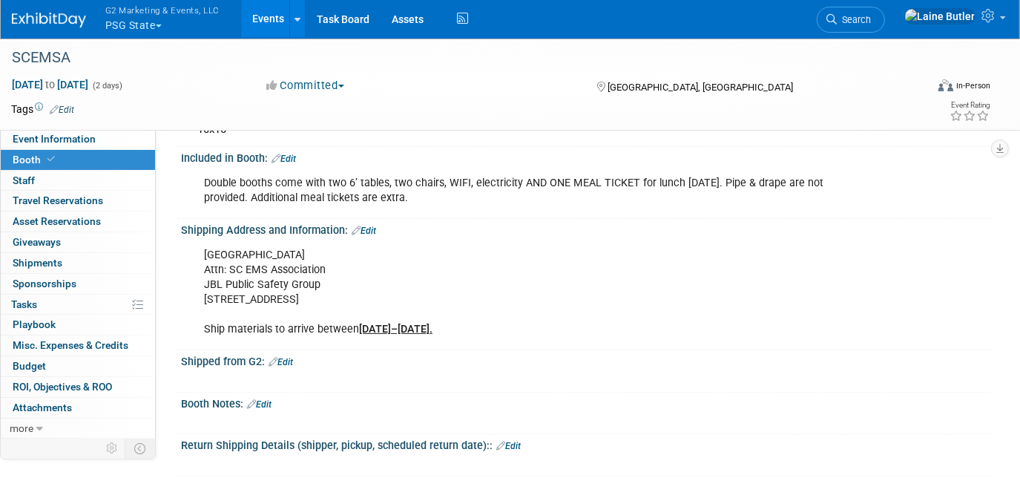
drag, startPoint x: 440, startPoint y: 296, endPoint x: 202, endPoint y: 249, distance: 242.9
click at [202, 249] on div "Embassy Suites [GEOGRAPHIC_DATA] Attn: SC EMS Association JBL Public Safety Gro…" at bounding box center [514, 292] width 640 height 104
copy div "[GEOGRAPHIC_DATA] Attn: SC EMS Association JBL Public Safety Group [STREET_ADDR…"
